Goal: Transaction & Acquisition: Purchase product/service

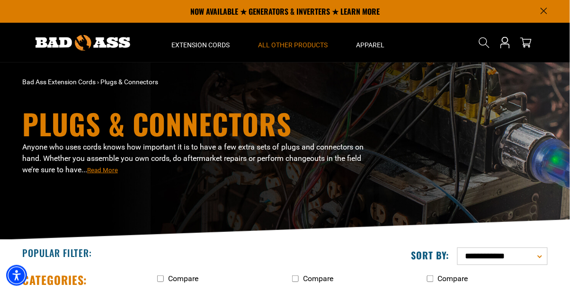
click at [302, 41] on span "All Other Products" at bounding box center [293, 45] width 70 height 9
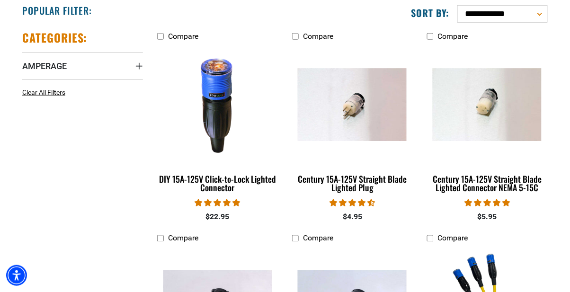
scroll to position [242, 0]
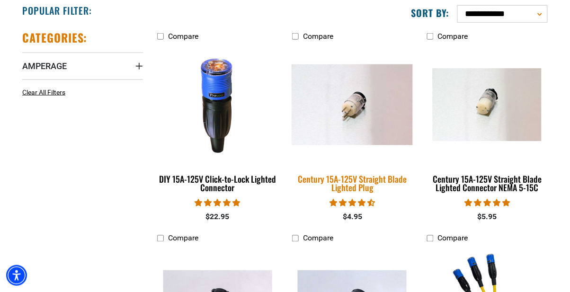
click at [361, 114] on img at bounding box center [352, 104] width 132 height 81
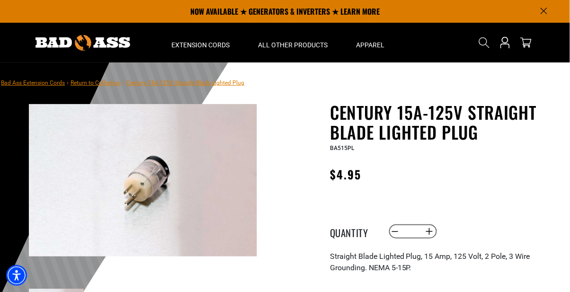
click at [371, 162] on div "Century 15A-125V Straight Blade Lighted Plug Century 15A-125V Straight Blade Li…" at bounding box center [446, 296] width 232 height 389
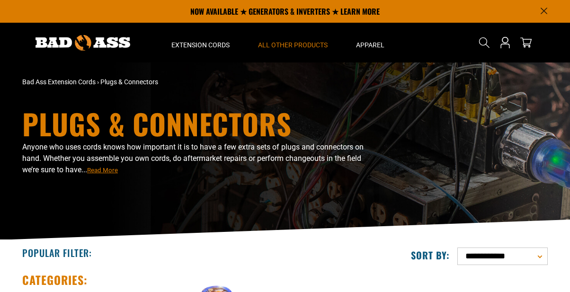
scroll to position [244, 0]
